Goal: Information Seeking & Learning: Learn about a topic

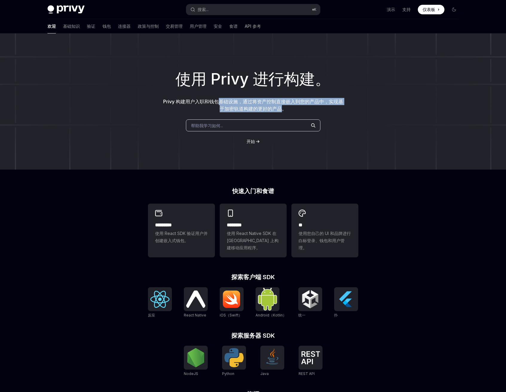
drag, startPoint x: 234, startPoint y: 108, endPoint x: 284, endPoint y: 109, distance: 49.9
click at [284, 109] on font "Privy 构建用户入职和钱包基础设施，通过将资产控制直接嵌入到您的产品中，实现基于加密轨道构建的更好的产品。" at bounding box center [253, 105] width 180 height 13
drag, startPoint x: 273, startPoint y: 106, endPoint x: 168, endPoint y: 103, distance: 105.5
click at [168, 103] on font "Privy 构建用户入职和钱包基础设施，通过将资产控制直接嵌入到您的产品中，实现基于加密轨道构建的更好的产品。" at bounding box center [253, 105] width 180 height 13
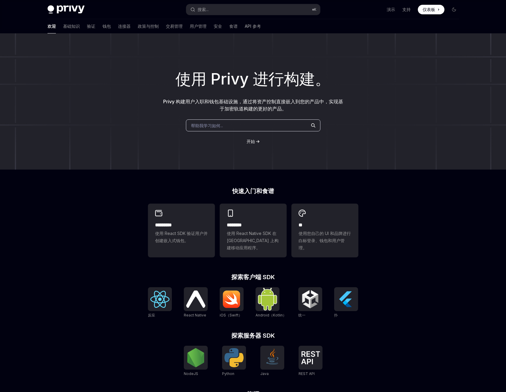
click at [172, 103] on font "Privy 构建用户入职和钱包基础设施，通过将资产控制直接嵌入到您的产品中，实现基于加密轨道构建的更好的产品。" at bounding box center [253, 105] width 180 height 13
drag, startPoint x: 204, startPoint y: 102, endPoint x: 312, endPoint y: 108, distance: 108.1
click at [312, 108] on p "Privy 构建用户入职和钱包基础设施，通过将资产控制直接嵌入到您的产品中，实现基于加密轨道构建的更好的产品。" at bounding box center [253, 105] width 182 height 14
click at [310, 107] on p "Privy 构建用户入职和钱包基础设施，通过将资产控制直接嵌入到您的产品中，实现基于加密轨道构建的更好的产品。" at bounding box center [253, 105] width 182 height 14
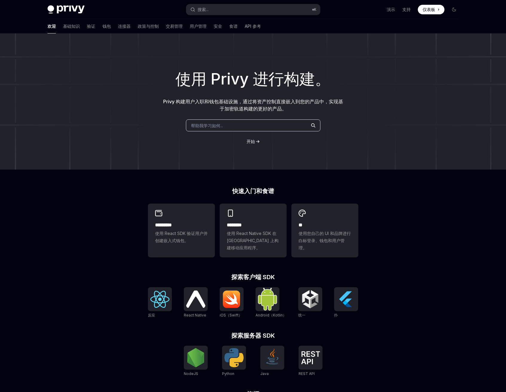
click at [310, 107] on p "Privy 构建用户入职和钱包基础设施，通过将资产控制直接嵌入到您的产品中，实现基于加密轨道构建的更好的产品。" at bounding box center [253, 105] width 182 height 14
click at [103, 26] on font "钱包" at bounding box center [107, 26] width 8 height 5
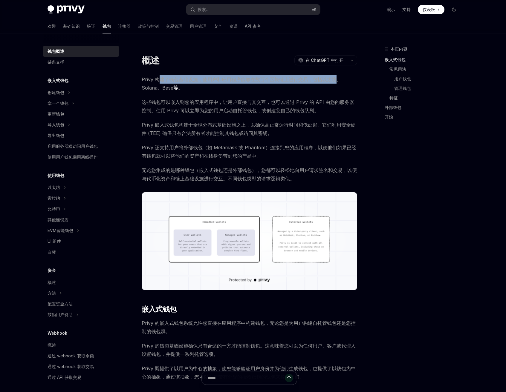
drag, startPoint x: 183, startPoint y: 79, endPoint x: 338, endPoint y: 82, distance: 154.8
click at [338, 82] on font "Privy 构建了钱包基础设施，使用户和应用程序能够在数百个区块链上进行交易，包括以太坊、Solana、Base" at bounding box center [242, 84] width 200 height 14
click at [152, 100] on font "这些钱包可以嵌入到您的应用程序中，让用户直接与其交互，也可以通过 Privy 的 API 由您的服务器控制。使用 Privy 可以立即为您的用户启动自托管钱包…" at bounding box center [248, 106] width 212 height 14
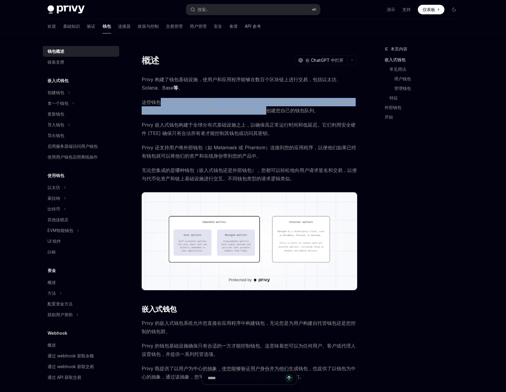
drag, startPoint x: 174, startPoint y: 101, endPoint x: 264, endPoint y: 112, distance: 90.9
click at [264, 112] on font "这些钱包可以嵌入到您的应用程序中，让用户直接与其交互，也可以通过 Privy 的 API 由您的服务器控制。使用 Privy 可以立即为您的用户启动自托管钱包…" at bounding box center [248, 106] width 212 height 14
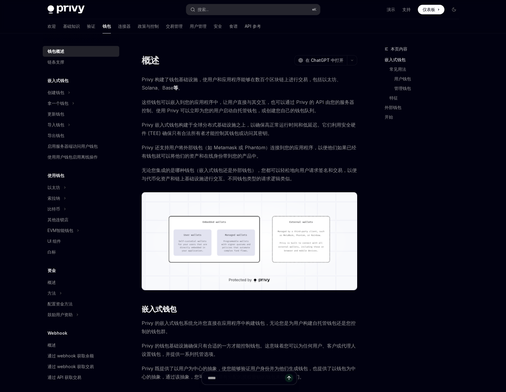
click at [175, 106] on span "这些钱包可以嵌入到您的应用程序中，让用户直接与其交互，也可以通过 Privy 的 API 由您的服务器控制。使用 Privy 可以立即为您的用户启动自托管钱包…" at bounding box center [249, 106] width 215 height 17
click at [169, 111] on font "这些钱包可以嵌入到您的应用程序中，让用户直接与其交互，也可以通过 Privy 的 API 由您的服务器控制。使用 Privy 可以立即为您的用户启动自托管钱包…" at bounding box center [248, 106] width 212 height 14
drag, startPoint x: 189, startPoint y: 112, endPoint x: 256, endPoint y: 113, distance: 66.9
click at [256, 113] on font "这些钱包可以嵌入到您的应用程序中，让用户直接与其交互，也可以通过 Privy 的 API 由您的服务器控制。使用 Privy 可以立即为您的用户启动自托管钱包…" at bounding box center [248, 106] width 212 height 14
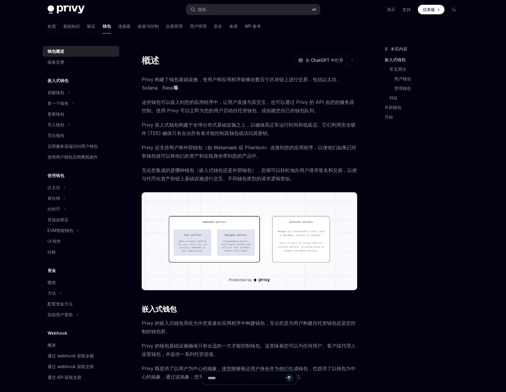
click at [221, 111] on font "这些钱包可以嵌入到您的应用程序中，让用户直接与其交互，也可以通过 Privy 的 API 由您的服务器控制。使用 Privy 可以立即为您的用户启动自托管钱包…" at bounding box center [248, 106] width 212 height 14
drag, startPoint x: 198, startPoint y: 110, endPoint x: 255, endPoint y: 114, distance: 56.9
click at [255, 114] on span "这些钱包可以嵌入到您的应用程序中，让用户直接与其交互，也可以通过 Privy 的 API 由您的服务器控制。使用 Privy 可以立即为您的用户启动自托管钱包…" at bounding box center [249, 106] width 215 height 17
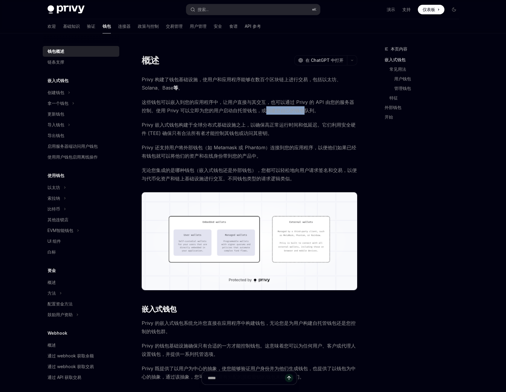
drag, startPoint x: 266, startPoint y: 112, endPoint x: 306, endPoint y: 114, distance: 39.8
click at [306, 114] on span "这些钱包可以嵌入到您的应用程序中，让用户直接与其交互，也可以通过 Privy 的 API 由您的服务器控制。使用 Privy 可以立即为您的用户启动自托管钱包…" at bounding box center [249, 106] width 215 height 17
drag, startPoint x: 221, startPoint y: 131, endPoint x: 197, endPoint y: 129, distance: 23.3
click at [221, 131] on font "Privy 嵌入式钱包构建于全球分布式基础设施之上，以确保高正常运行时间和低延迟。它们利用安全硬件 (TEE) 确保只有合法所有者才能控制其钱包或访问其密钥。" at bounding box center [249, 129] width 214 height 14
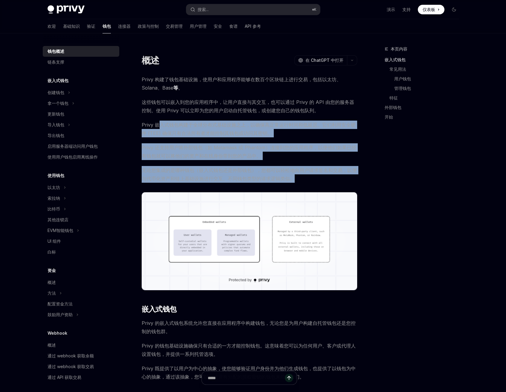
drag, startPoint x: 161, startPoint y: 123, endPoint x: 305, endPoint y: 182, distance: 155.9
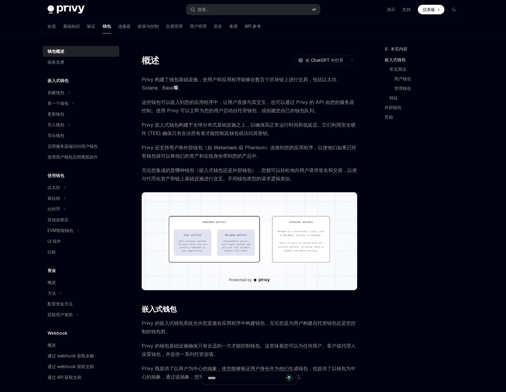
click at [305, 181] on span "无论您集成的是哪种钱包（嵌入式钱包还是外部钱包），您都可以轻松地向用户请求签名和交易，以便与代币化资产和链上基础设施进行交互。不同钱包类型的请求逻辑类似。" at bounding box center [249, 174] width 215 height 17
click at [289, 169] on font "无论您集成的是哪种钱包（嵌入式钱包还是外部钱包），您都可以轻松地向用户请求签名和交易，以便与代币化资产和链上基础设施进行交互。不同钱包类型的请求逻辑类似。" at bounding box center [249, 174] width 215 height 14
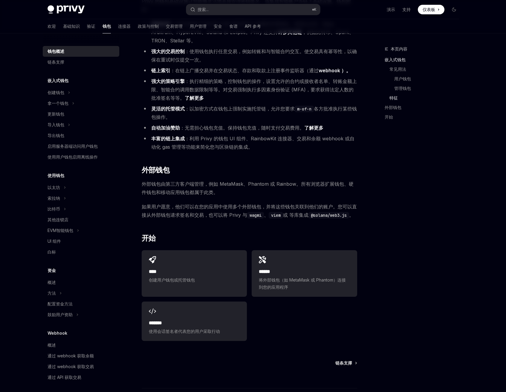
scroll to position [656, 0]
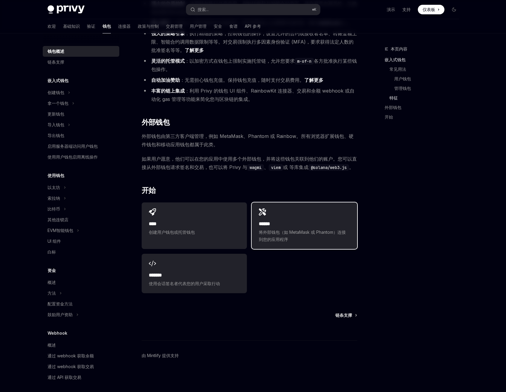
click at [287, 219] on div "****** 将外部钱包（如 MetaMask 或 Phantom）连接到您的应用程序" at bounding box center [304, 226] width 105 height 47
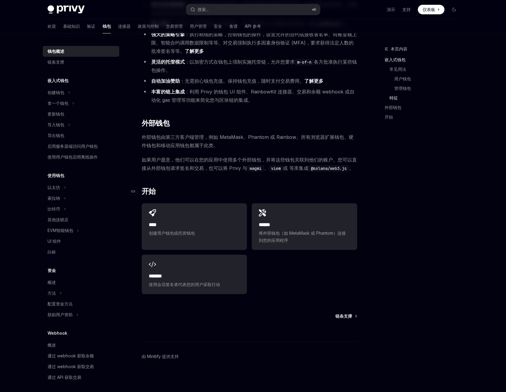
scroll to position [655, 0]
click at [297, 218] on div "****** 将外部钱包（如 MetaMask 或 Phantom）连接到您的应用程序" at bounding box center [304, 227] width 105 height 47
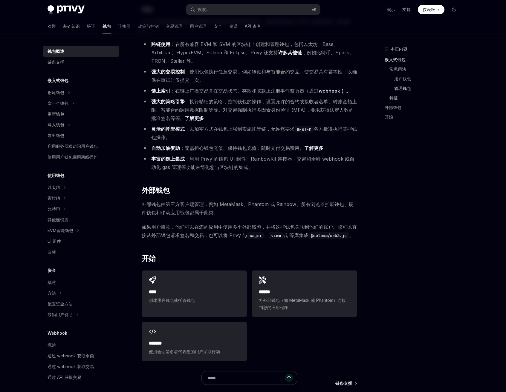
scroll to position [596, 0]
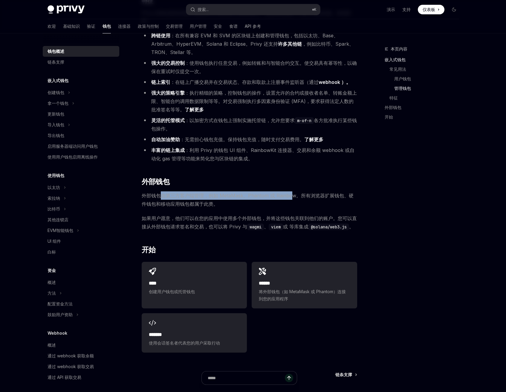
drag, startPoint x: 169, startPoint y: 195, endPoint x: 286, endPoint y: 200, distance: 117.0
click at [290, 199] on span "外部钱包由第三方客户端管理，例如 MetaMask、Phantom 或 Rainbow。所有浏览器扩展钱包、硬件钱包和移动应用钱包都属于此类。" at bounding box center [249, 200] width 215 height 17
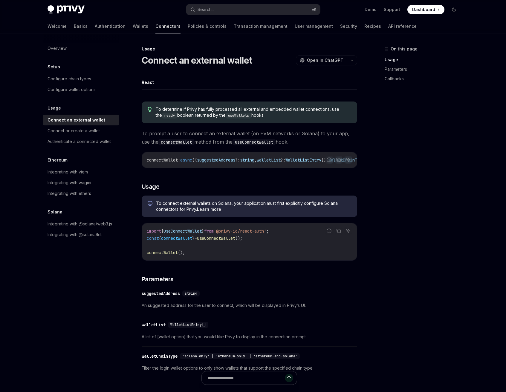
click at [205, 210] on link "Learn more" at bounding box center [209, 209] width 24 height 5
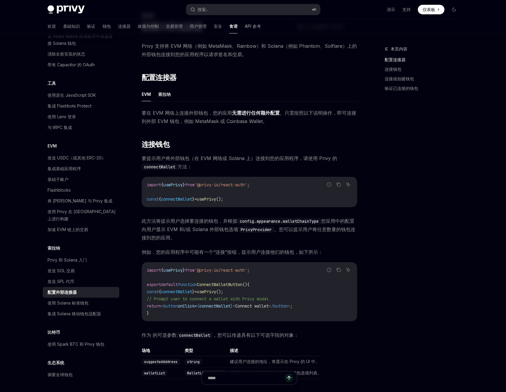
scroll to position [665, 0]
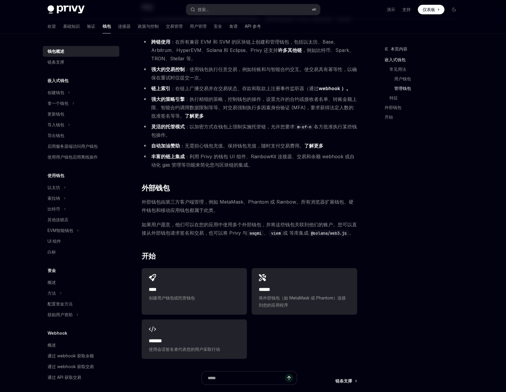
scroll to position [596, 0]
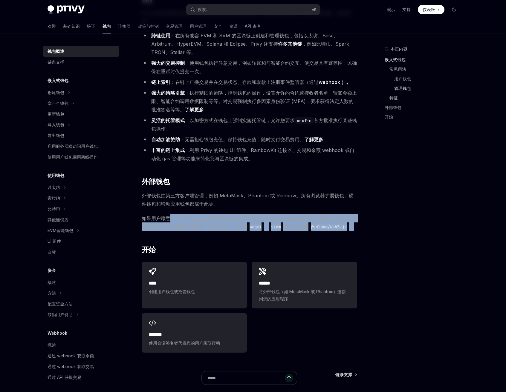
drag, startPoint x: 206, startPoint y: 216, endPoint x: 365, endPoint y: 226, distance: 159.3
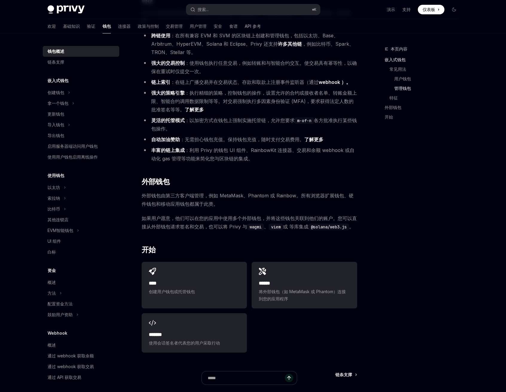
click at [303, 289] on span "将外部钱包（如 MetaMask 或 Phantom）连接到您的应用程序" at bounding box center [304, 295] width 91 height 14
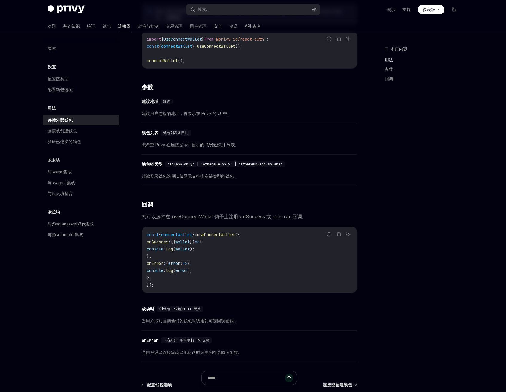
scroll to position [264, 0]
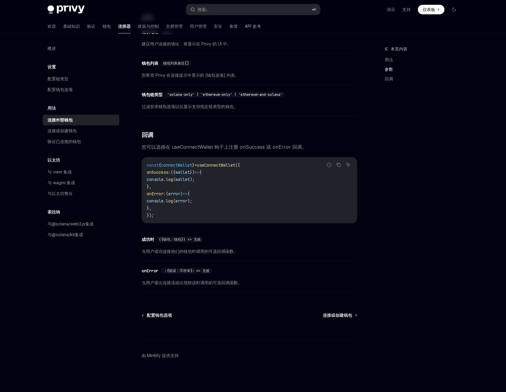
type textarea "*"
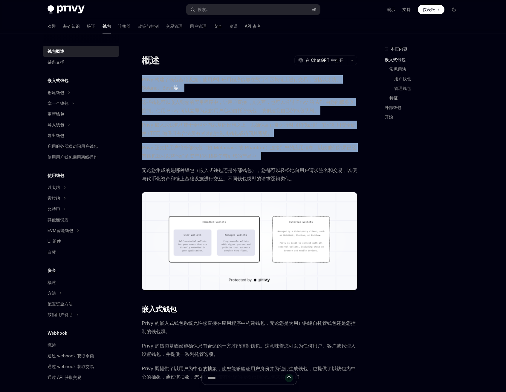
drag, startPoint x: 143, startPoint y: 80, endPoint x: 286, endPoint y: 159, distance: 163.6
click at [286, 159] on span "Privy 还支持用户将外部钱包（如 Metamask 或 Phantom）连接到您的应用程序，以便他们如果已经有钱包就可以将他们的资产和在线身份带到您的产品…" at bounding box center [249, 151] width 215 height 17
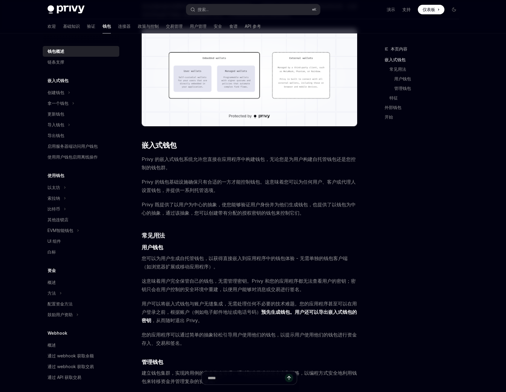
scroll to position [164, 0]
